Goal: Task Accomplishment & Management: Manage account settings

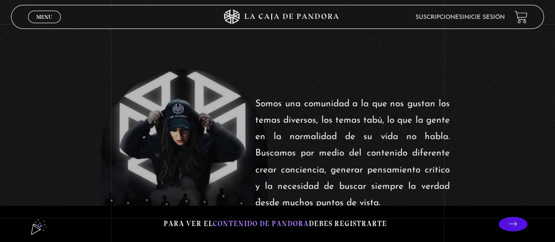
scroll to position [209, 0]
click at [486, 15] on link "Inicie sesión" at bounding box center [483, 17] width 42 height 6
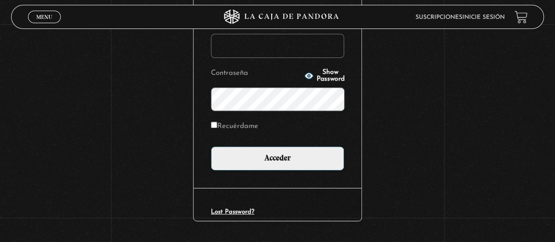
scroll to position [137, 0]
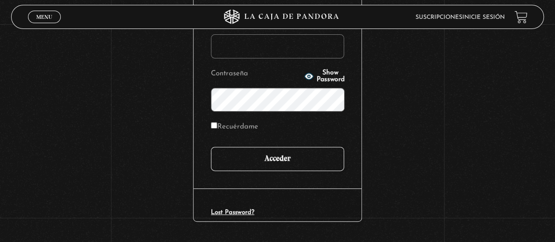
type input "[EMAIL_ADDRESS][DOMAIN_NAME]"
click at [281, 148] on input "Acceder" at bounding box center [277, 159] width 133 height 24
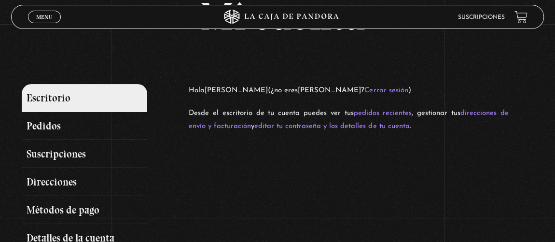
scroll to position [42, 0]
